Goal: Task Accomplishment & Management: Manage account settings

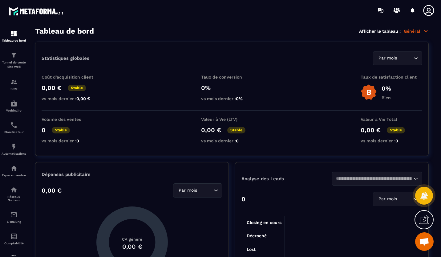
click at [426, 245] on span "Ouvrir le chat" at bounding box center [424, 242] width 10 height 9
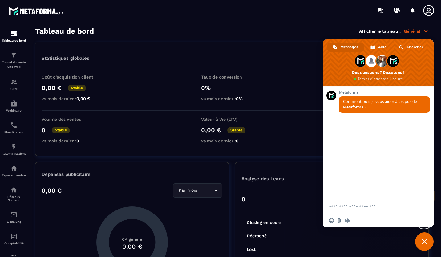
click at [354, 209] on textarea "Entrez votre message..." at bounding box center [372, 205] width 86 height 15
type textarea "**********"
click at [424, 192] on span "Envoyer" at bounding box center [423, 195] width 10 height 10
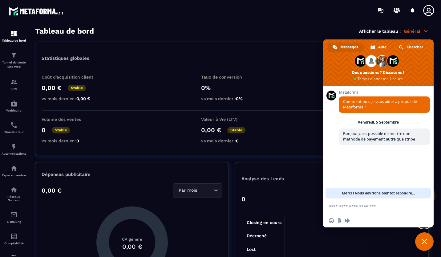
scroll to position [26, 0]
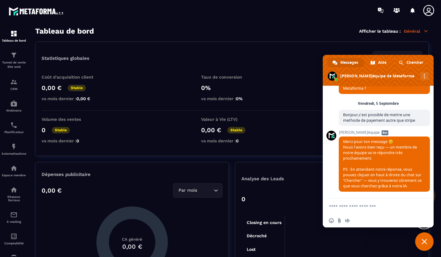
click at [407, 57] on span at bounding box center [378, 70] width 111 height 31
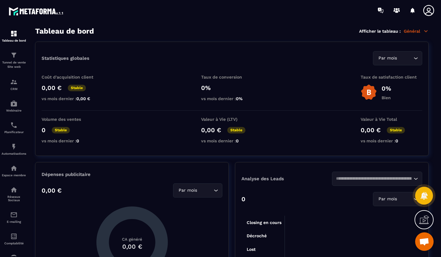
click at [423, 241] on span "Ouvrir le chat" at bounding box center [424, 242] width 10 height 9
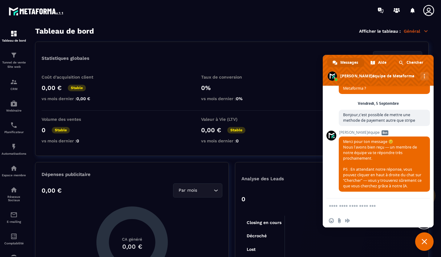
click at [402, 62] on span at bounding box center [401, 62] width 5 height 5
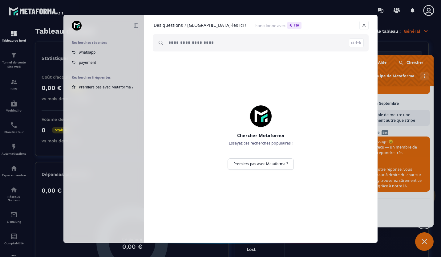
click at [206, 39] on input "search" at bounding box center [265, 42] width 195 height 17
click at [201, 46] on input "search" at bounding box center [265, 42] width 195 height 17
type input "*"
type input "**********"
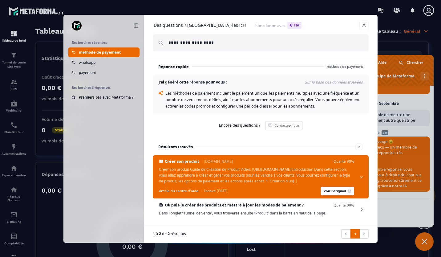
scroll to position [19, 0]
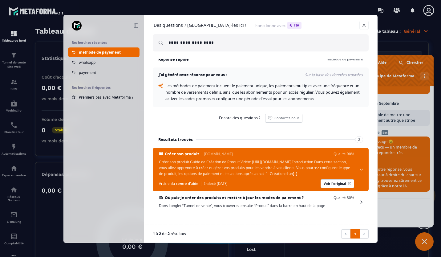
click at [364, 25] on link at bounding box center [363, 25] width 9 height 9
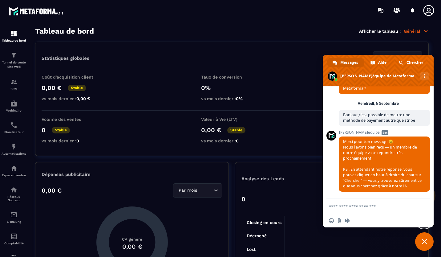
click at [434, 42] on section "Tableau de bord Afficher le tableau : Général Statistiques globales Par mois Lo…" at bounding box center [232, 142] width 406 height 230
click at [434, 90] on section "Tableau de bord Afficher le tableau : Général Statistiques globales Par mois Lo…" at bounding box center [232, 142] width 406 height 230
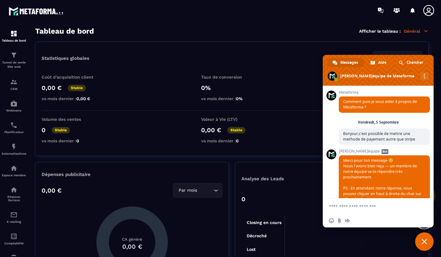
scroll to position [0, 0]
click at [339, 25] on section "Tableau de bord Tunnel de vente Site web CRM Webinaire Planificateur Automatisa…" at bounding box center [220, 142] width 441 height 243
click at [428, 237] on span "Fermer le chat" at bounding box center [424, 241] width 18 height 18
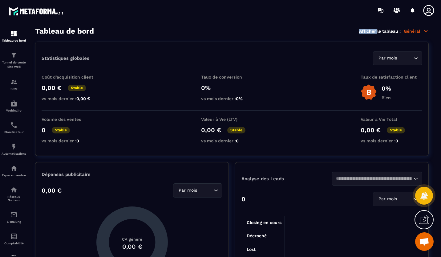
click at [250, 26] on section "Tableau de bord Tunnel de vente Site web CRM Webinaire Planificateur Automatisa…" at bounding box center [220, 142] width 441 height 243
click at [13, 67] on p "Tunnel de vente Site web" at bounding box center [14, 64] width 25 height 9
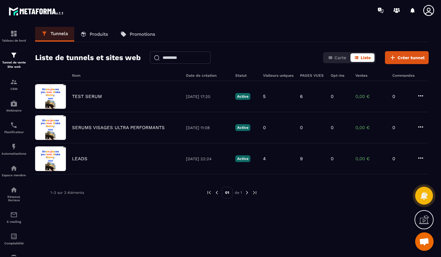
click at [421, 126] on icon at bounding box center [420, 126] width 7 height 7
click at [427, 139] on icon "button" at bounding box center [426, 140] width 6 height 6
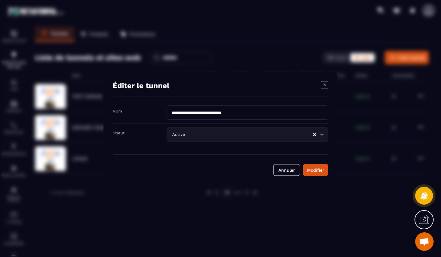
click at [325, 83] on icon "Modal window" at bounding box center [324, 84] width 7 height 7
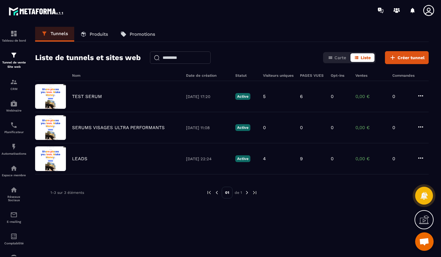
click at [12, 174] on div "Espace membre" at bounding box center [14, 170] width 25 height 12
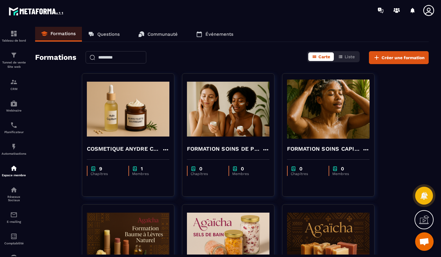
click at [15, 198] on p "Réseaux Sociaux" at bounding box center [14, 198] width 25 height 7
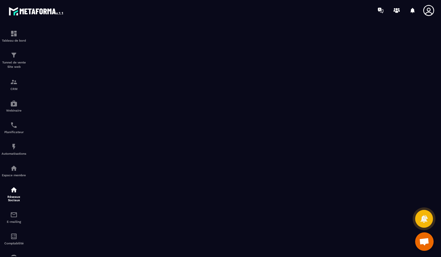
click at [0, 0] on img at bounding box center [0, 0] width 0 height 0
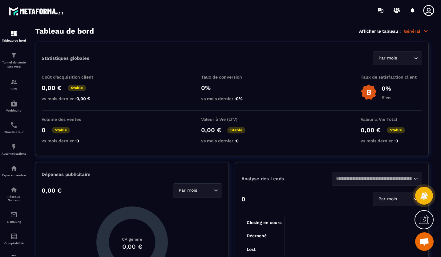
click at [14, 89] on p "CRM" at bounding box center [14, 88] width 25 height 3
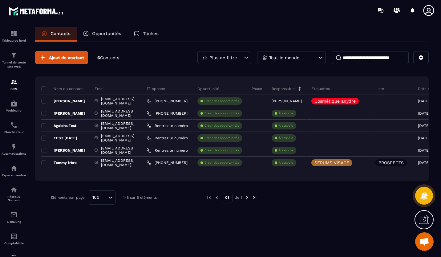
click at [0, 0] on img at bounding box center [0, 0] width 0 height 0
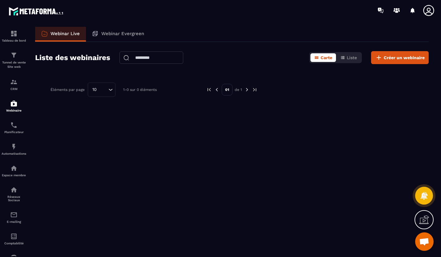
click at [0, 0] on img at bounding box center [0, 0] width 0 height 0
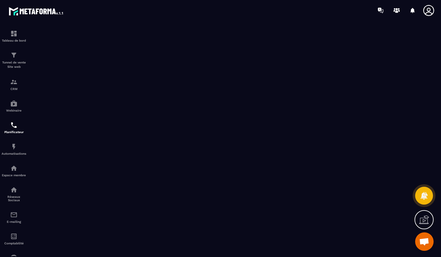
click at [429, 9] on icon at bounding box center [428, 10] width 12 height 12
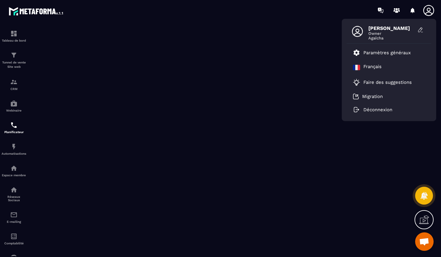
click at [379, 50] on p "Paramètres généraux" at bounding box center [386, 53] width 47 height 6
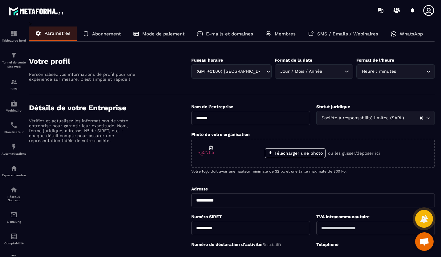
click at [402, 35] on p "WhatsApp" at bounding box center [411, 34] width 23 height 6
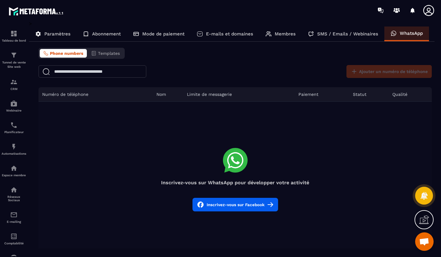
click at [428, 214] on div at bounding box center [423, 219] width 19 height 19
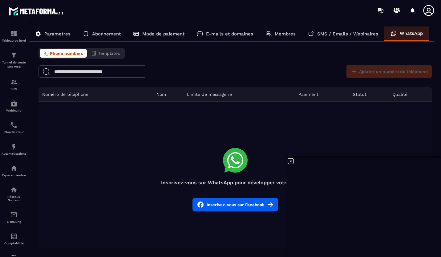
click at [227, 203] on button "Inscrivez-vous sur Facebook" at bounding box center [235, 205] width 86 height 14
click at [328, 123] on td "Inscrivez-vous sur WhatsApp pour développer votre activité Inscrivez-vous sur F…" at bounding box center [234, 180] width 393 height 156
click at [217, 201] on button "Inscrivez-vous sur Facebook" at bounding box center [235, 205] width 86 height 14
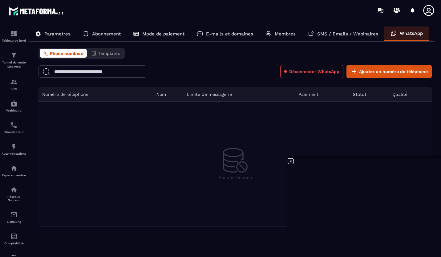
click at [62, 55] on span "Phone numbers" at bounding box center [66, 53] width 33 height 5
